Goal: Information Seeking & Learning: Learn about a topic

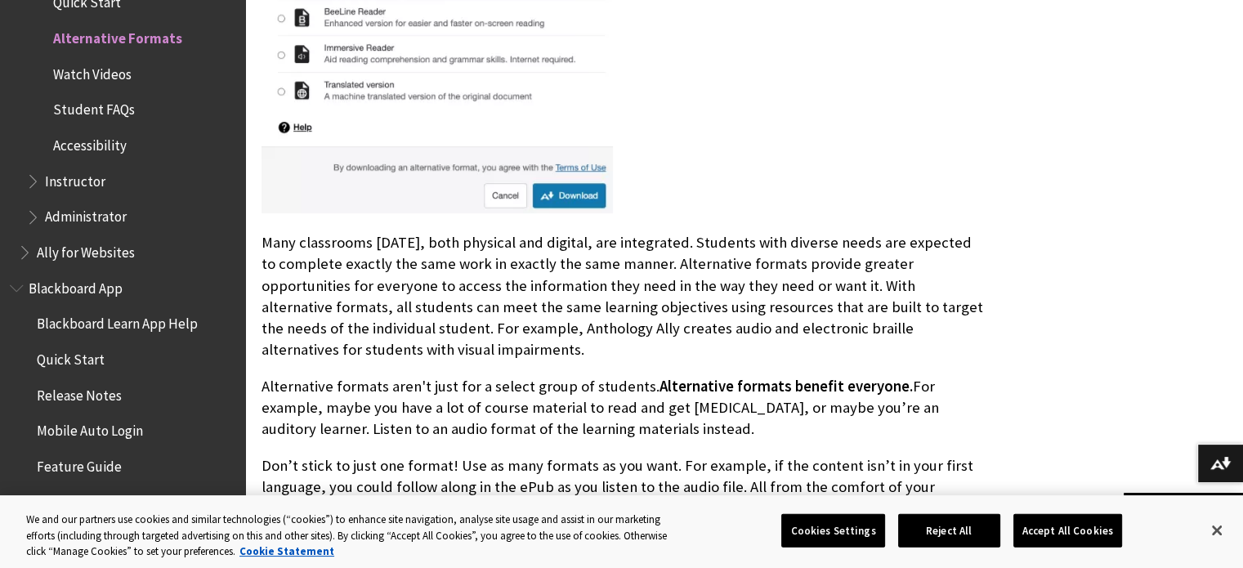
scroll to position [823, 0]
drag, startPoint x: 0, startPoint y: 0, endPoint x: 690, endPoint y: 437, distance: 816.4
click at [690, 437] on p "Alternative formats aren't just for a select group of students. Alternative for…" at bounding box center [622, 407] width 723 height 65
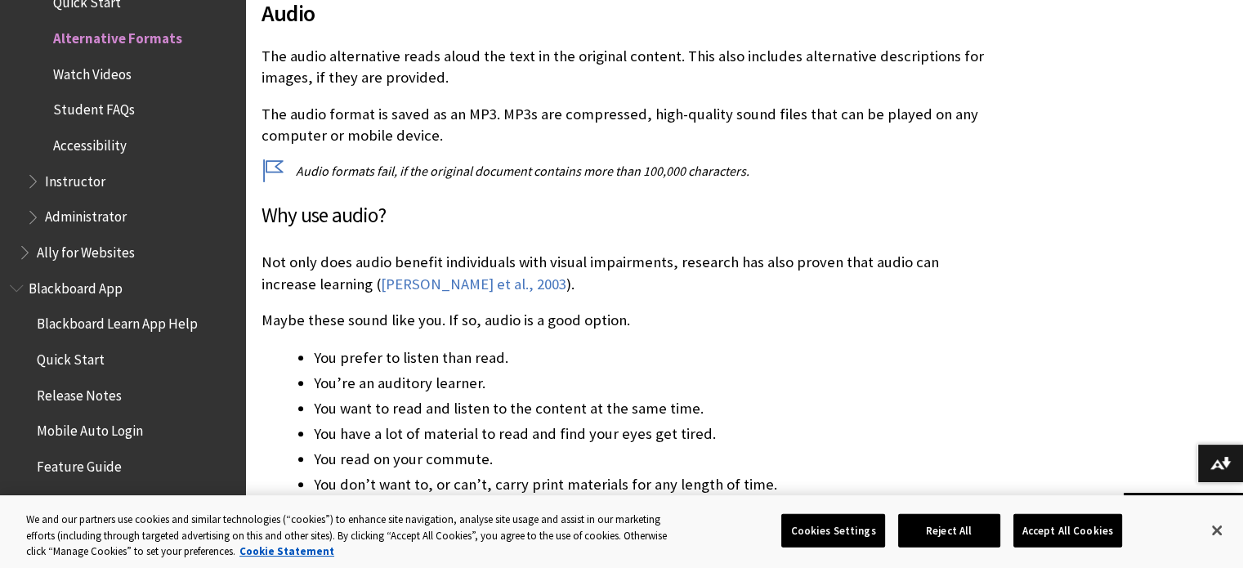
scroll to position [7866, 0]
click at [690, 449] on li "You read on your commute." at bounding box center [649, 460] width 671 height 23
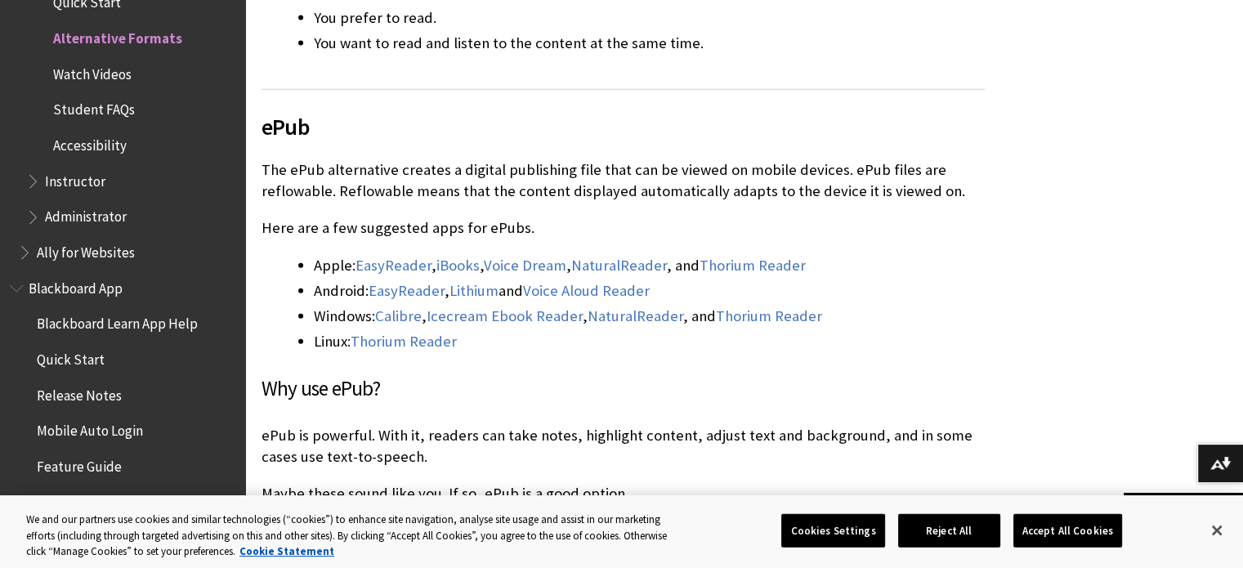
scroll to position [10037, 0]
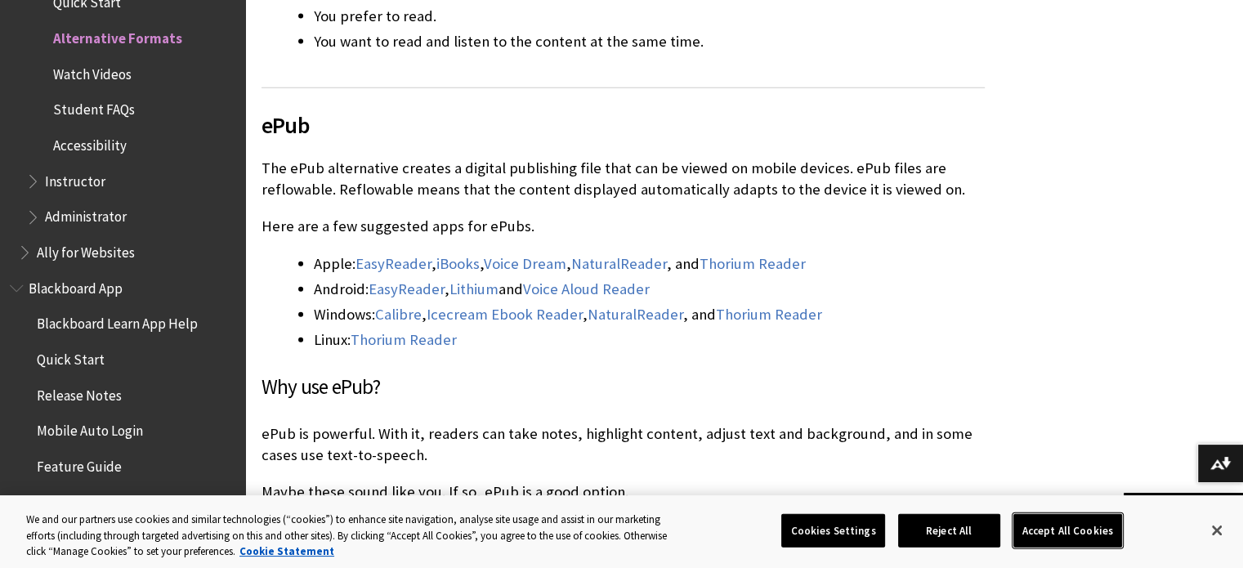
click at [1100, 534] on button "Accept All Cookies" at bounding box center [1067, 530] width 109 height 34
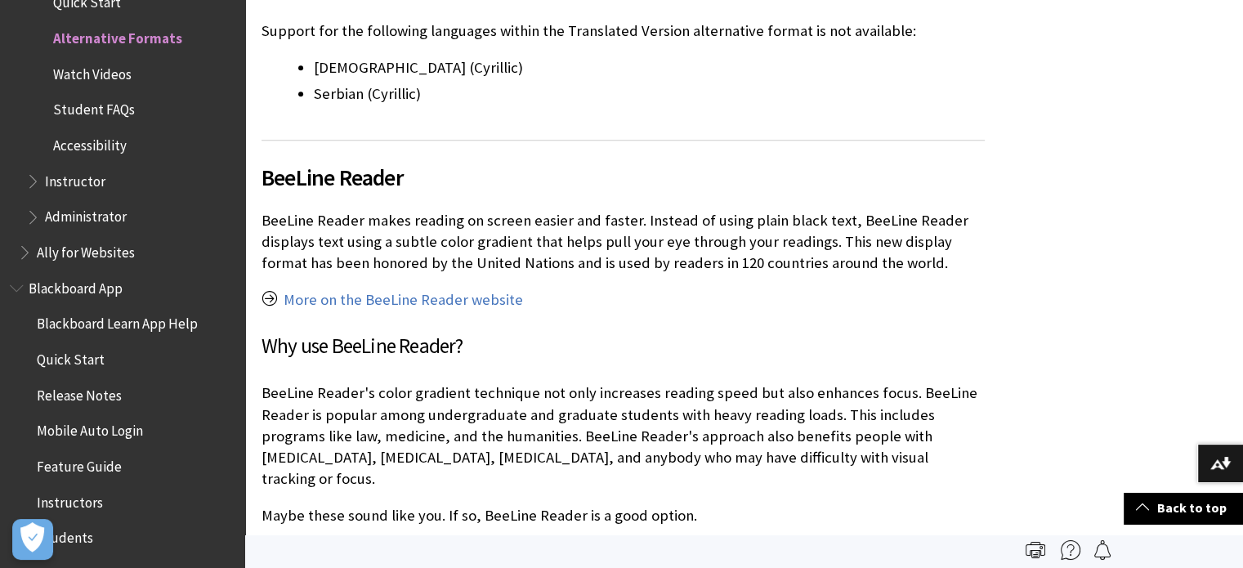
scroll to position [14267, 0]
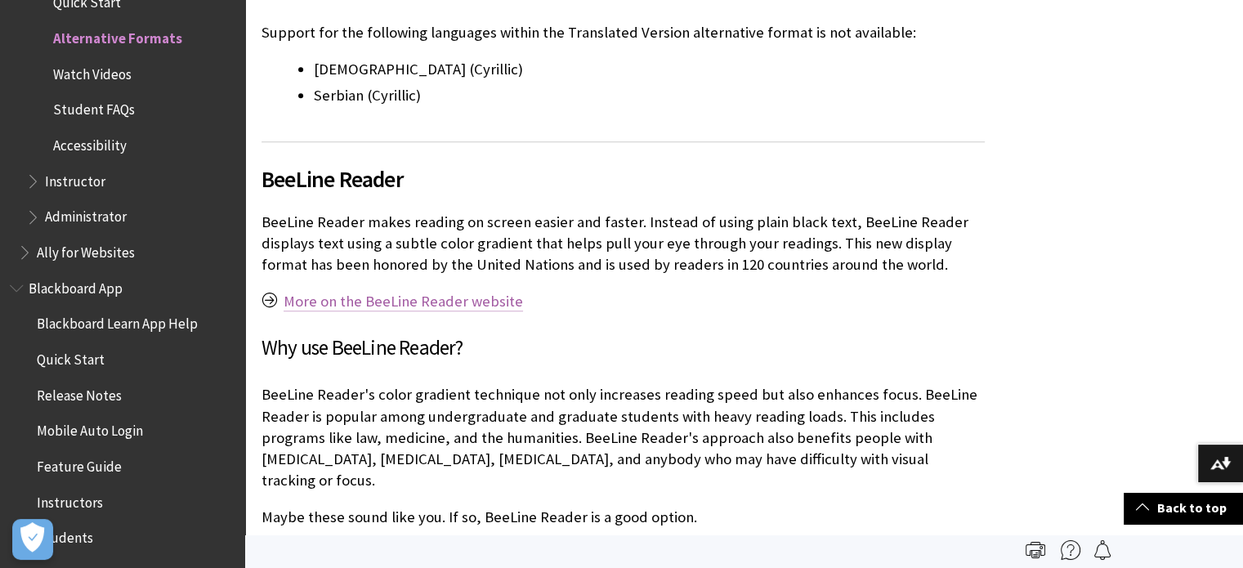
click at [459, 292] on link "More on the BeeLine Reader website" at bounding box center [402, 302] width 239 height 20
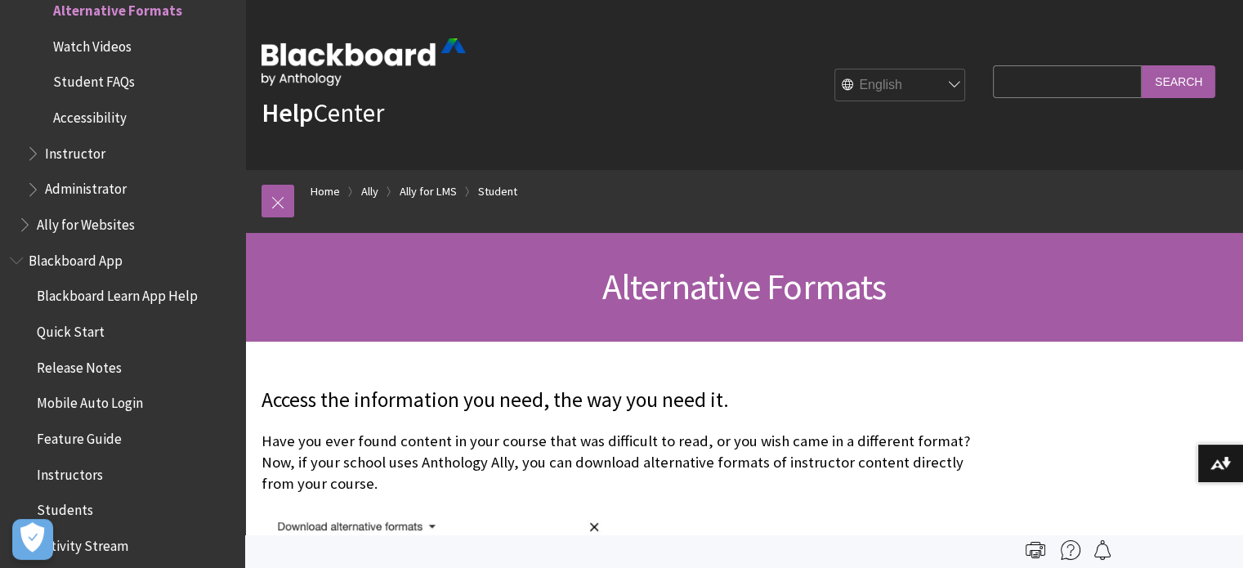
scroll to position [0, 0]
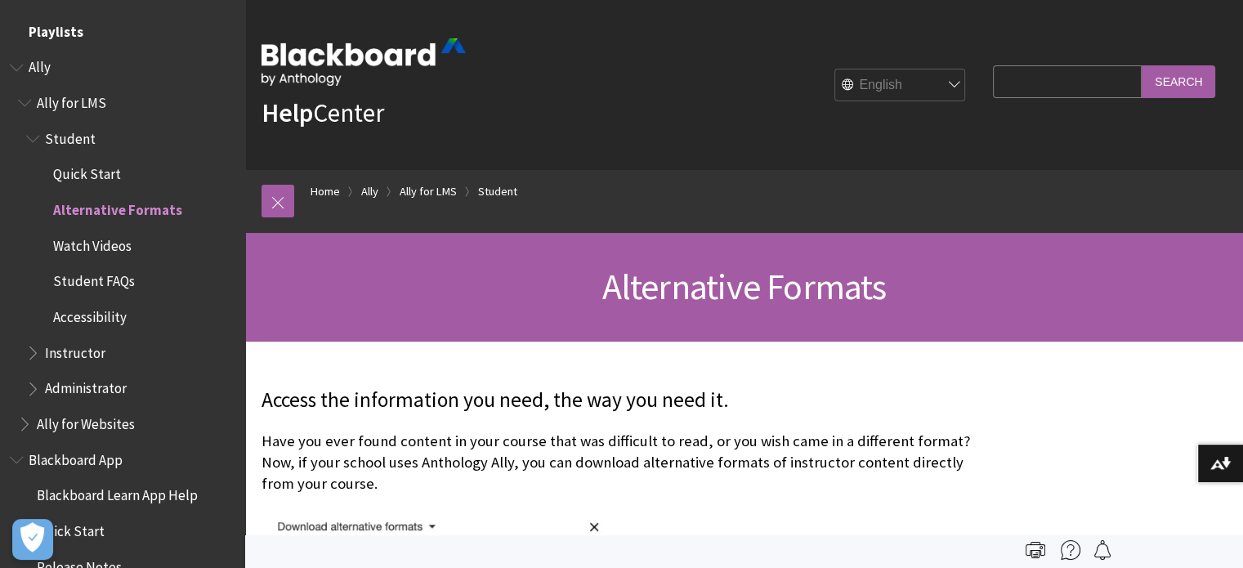
click at [49, 30] on span "Playlists" at bounding box center [56, 29] width 55 height 22
